Goal: Task Accomplishment & Management: Manage account settings

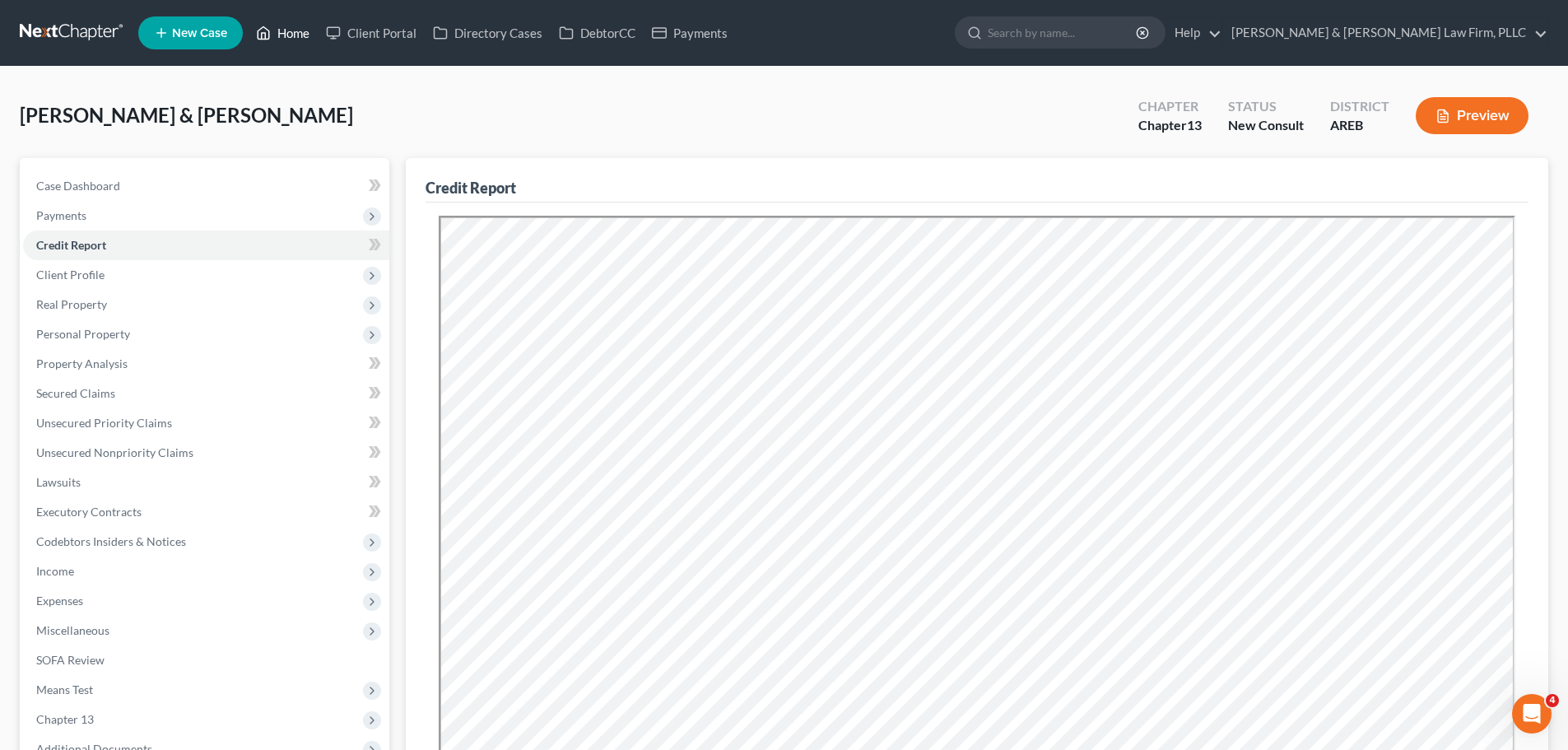
click at [281, 26] on link "Home" at bounding box center [283, 32] width 70 height 29
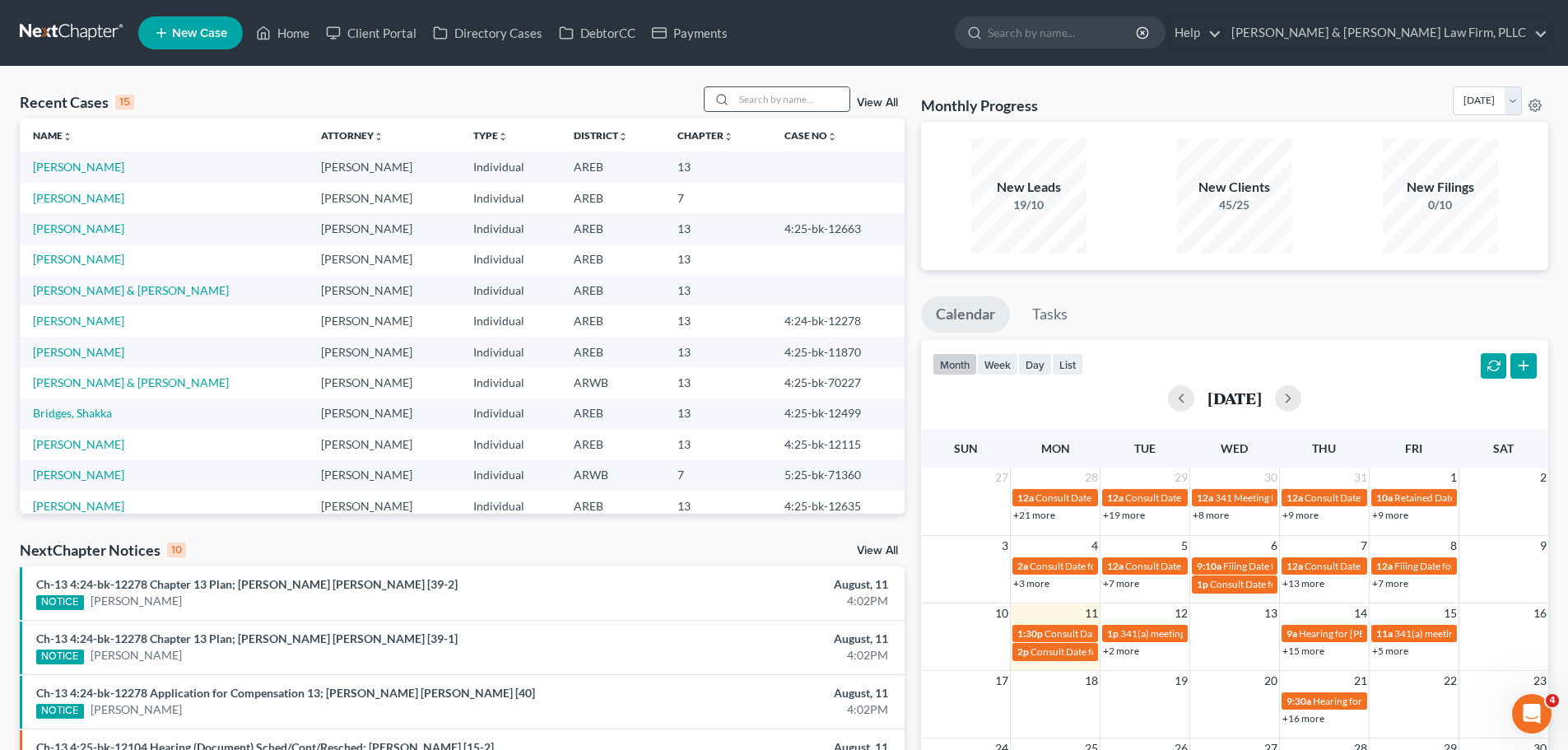
click at [792, 96] on input "search" at bounding box center [792, 98] width 115 height 24
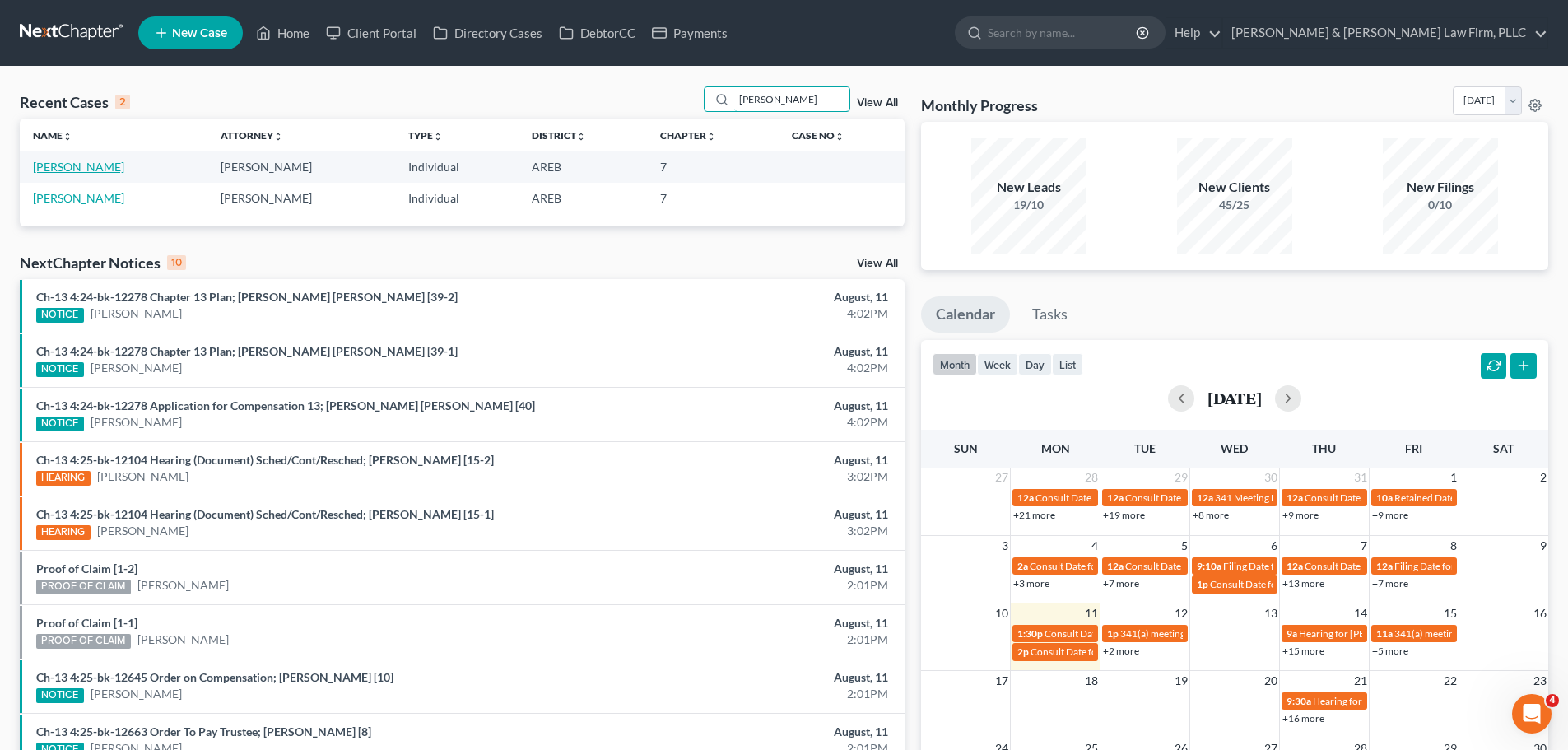
type input "[PERSON_NAME]"
click at [97, 166] on link "[PERSON_NAME]" at bounding box center [78, 166] width 92 height 14
select select "6"
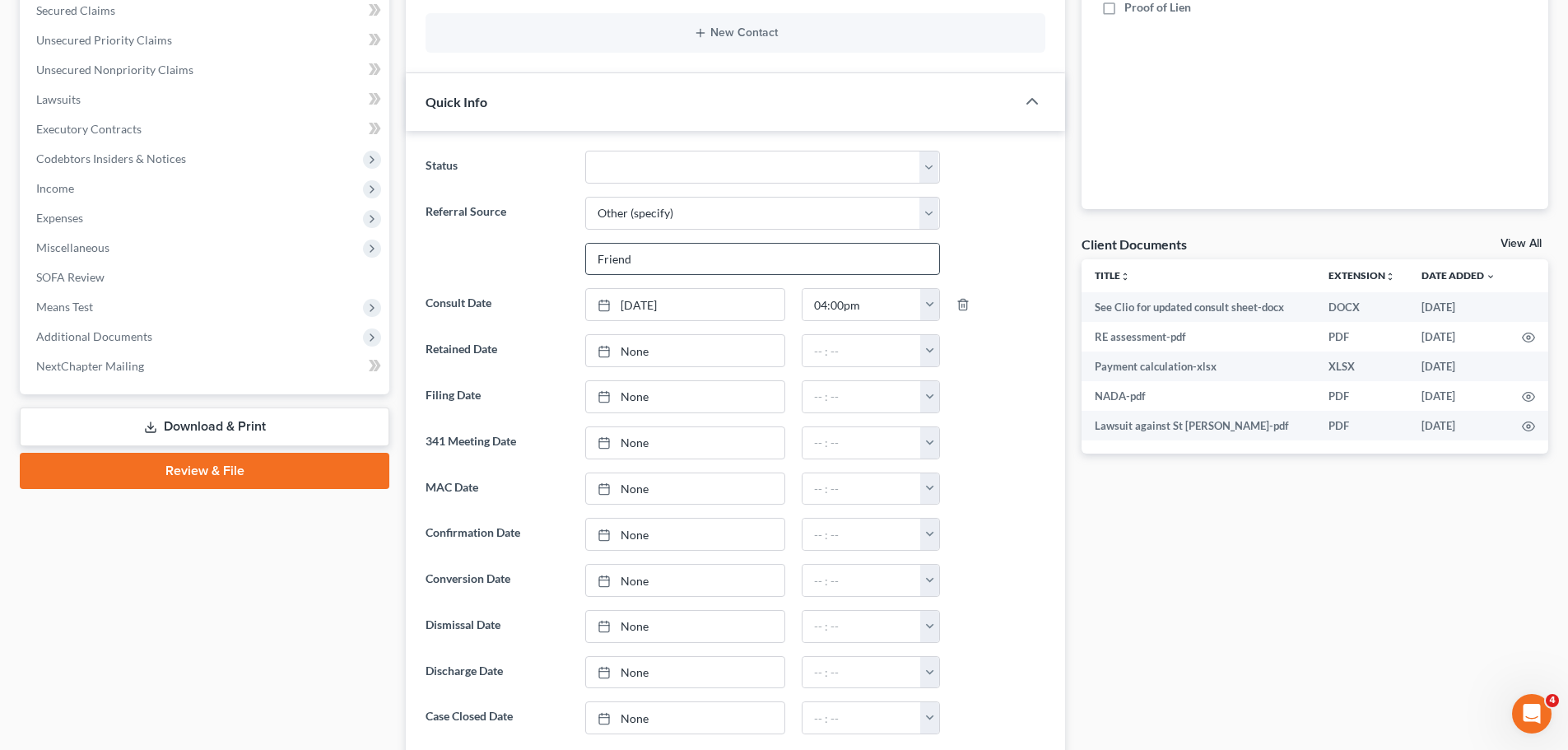
scroll to position [411, 0]
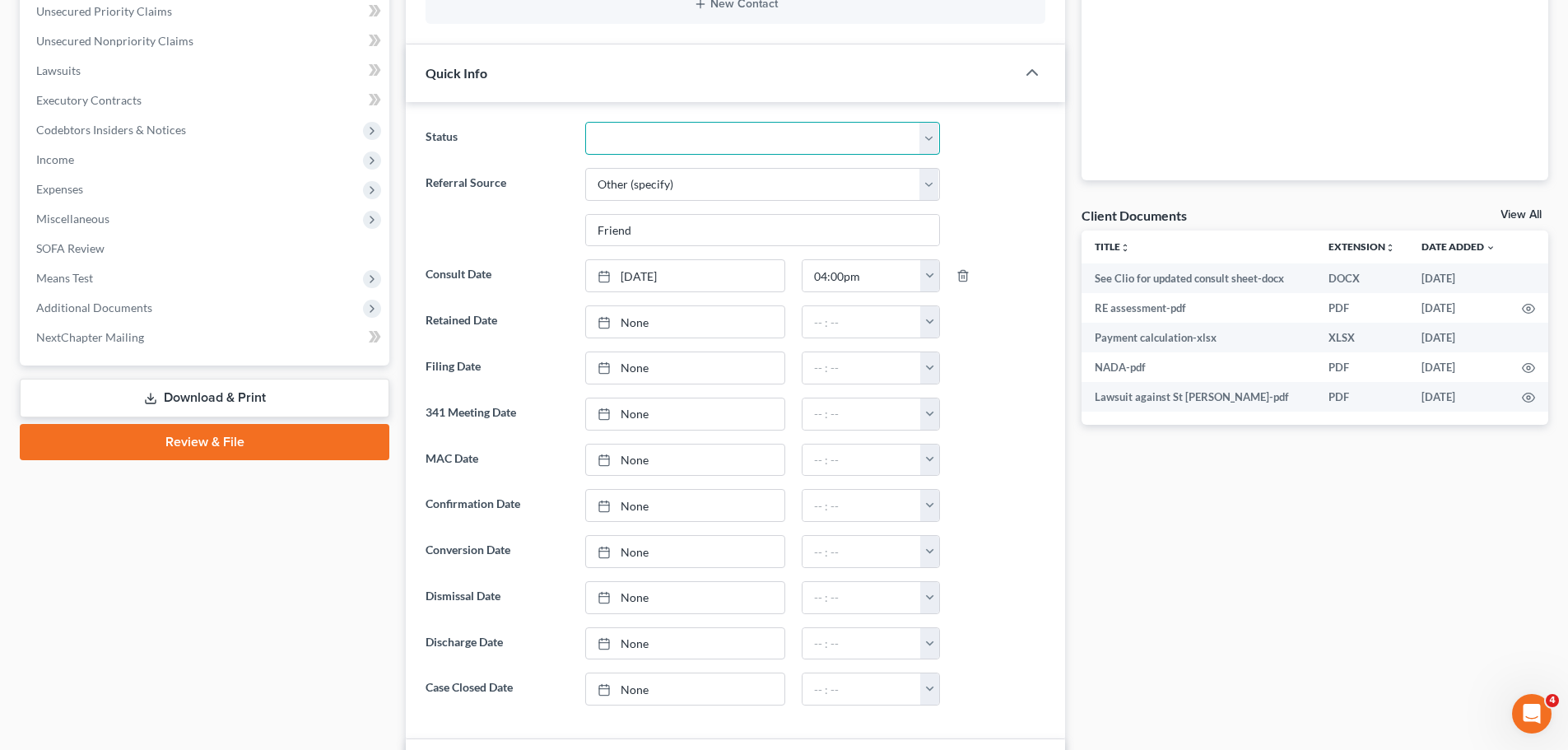
click at [711, 137] on select "Awaiting 341 Chapter 7 - Attended Meeting Confirmed Discharged Dismissed New Co…" at bounding box center [762, 138] width 354 height 33
click at [525, 211] on label "Referral Source" at bounding box center [496, 208] width 159 height 79
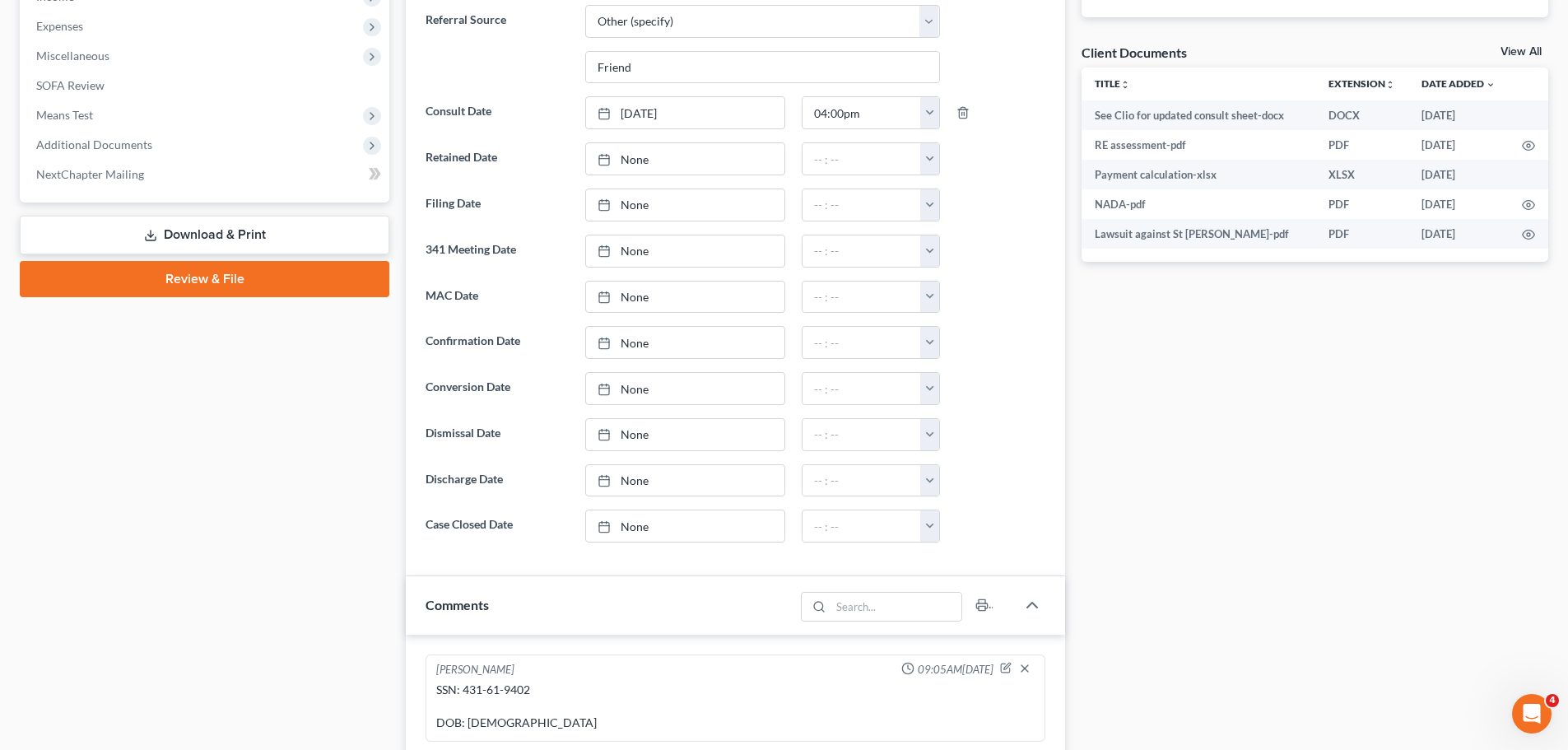
scroll to position [576, 0]
click at [627, 522] on link "None" at bounding box center [685, 524] width 198 height 31
type input "[DATE]"
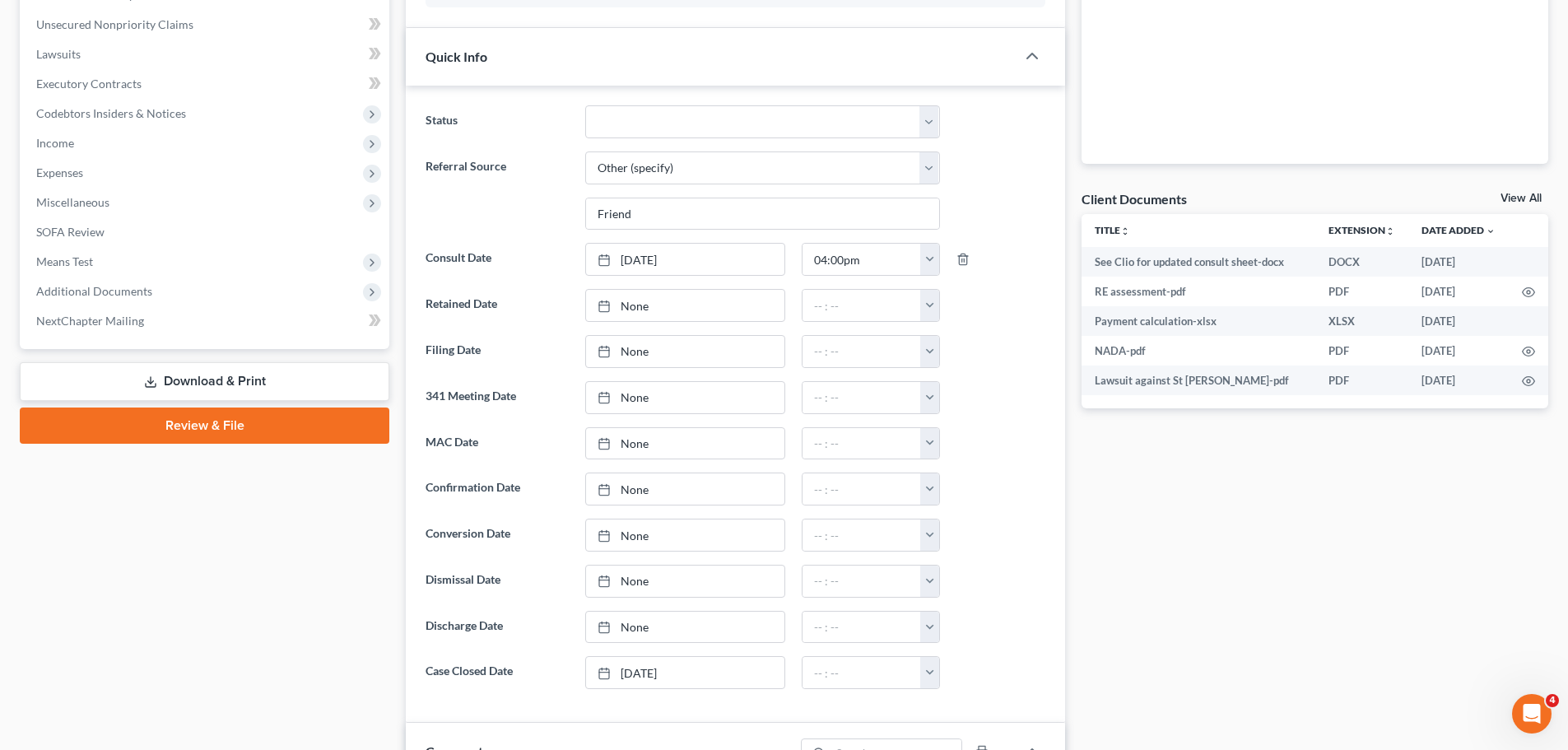
scroll to position [165, 0]
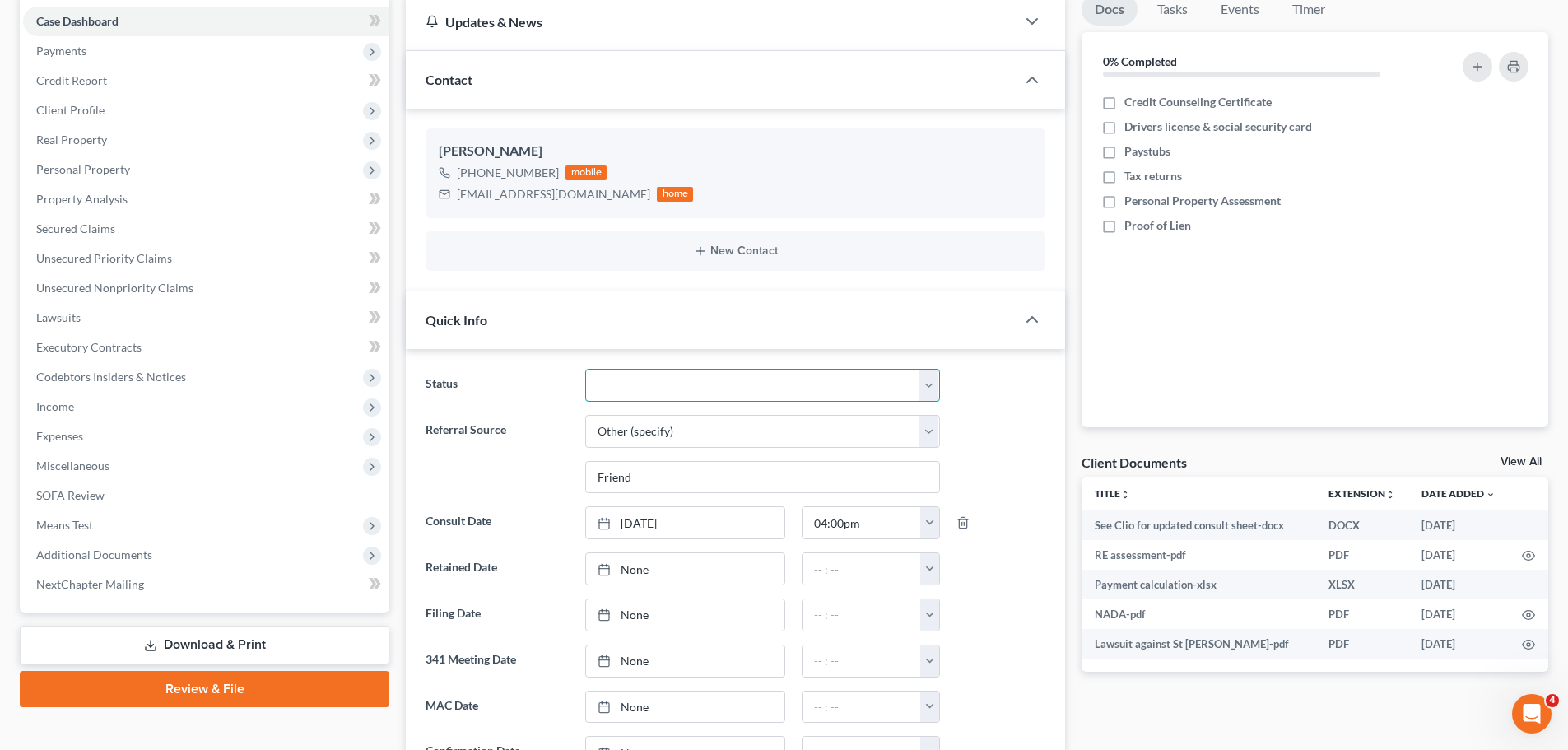
click at [726, 389] on select "Awaiting 341 Chapter 7 - Attended Meeting Confirmed Discharged Dismissed New Co…" at bounding box center [762, 385] width 354 height 33
select select "4"
click at [585, 369] on select "Awaiting 341 Chapter 7 - Attended Meeting Confirmed Discharged Dismissed New Co…" at bounding box center [762, 385] width 354 height 33
drag, startPoint x: 594, startPoint y: 403, endPoint x: 508, endPoint y: 323, distance: 117.5
drag, startPoint x: 508, startPoint y: 323, endPoint x: 425, endPoint y: 314, distance: 83.5
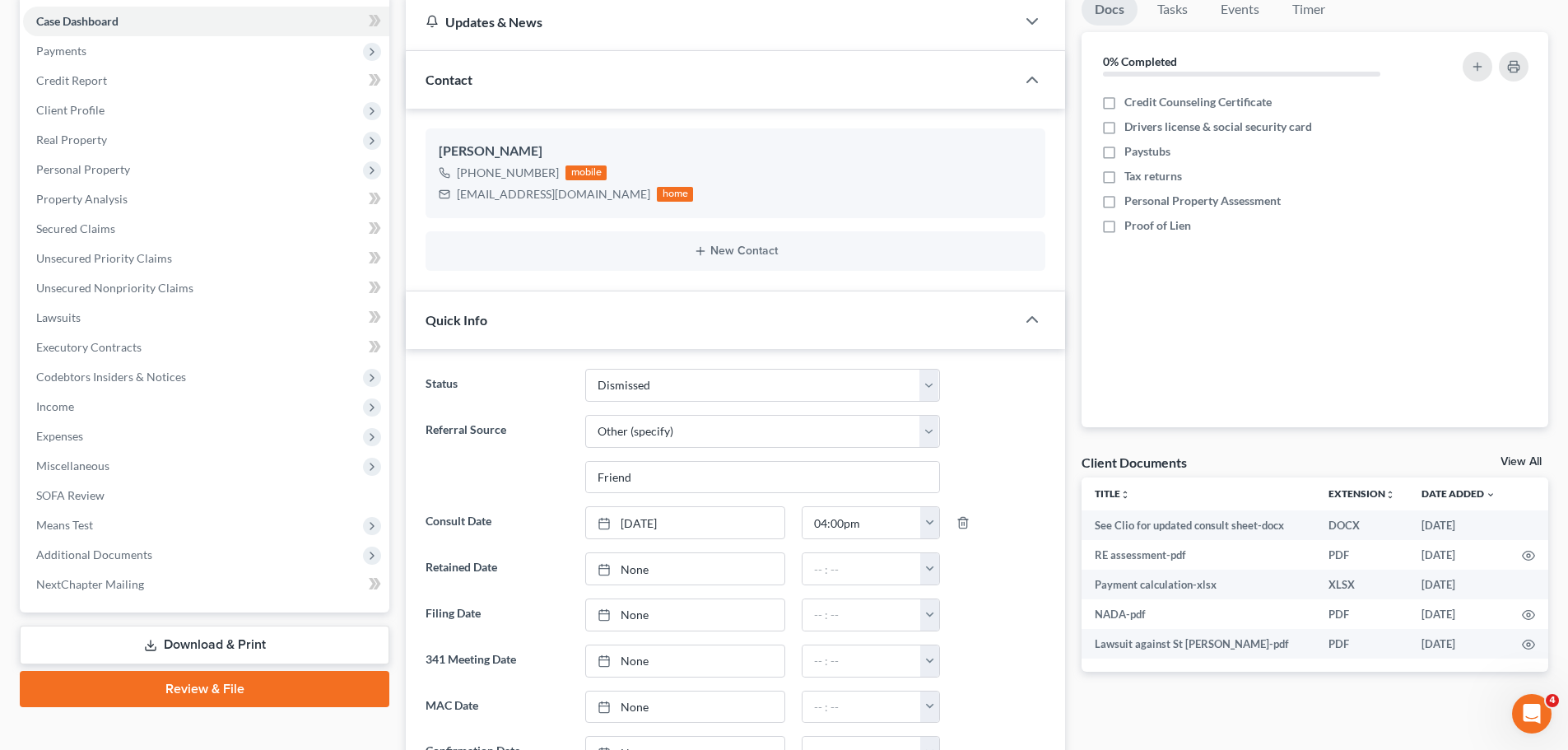
click at [430, 315] on span "Quick Info" at bounding box center [456, 320] width 61 height 16
